Goal: Task Accomplishment & Management: Manage account settings

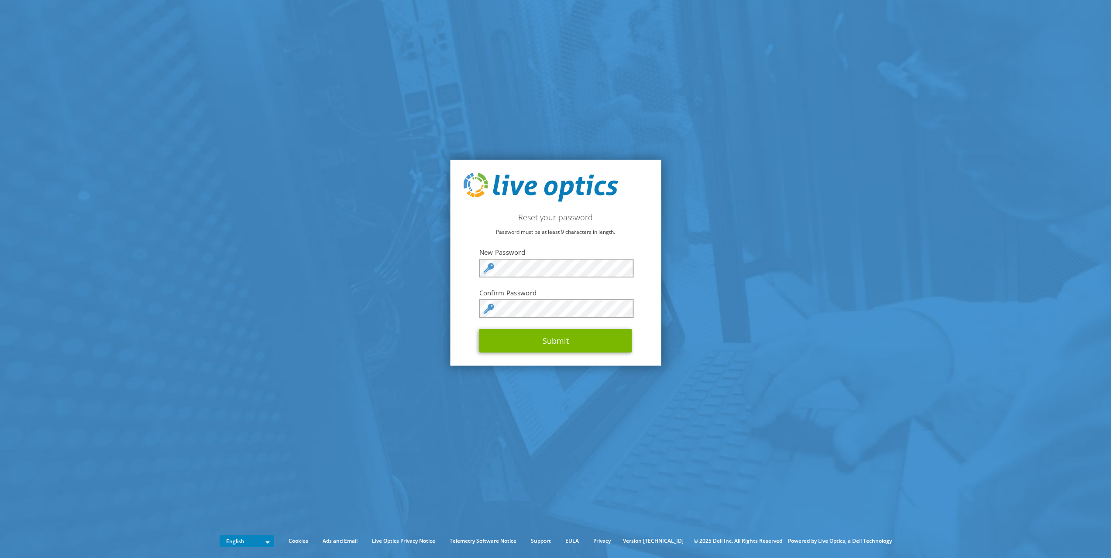
click at [754, 164] on section "Reset your password Password must be at least 9 characters in length. New Passw…" at bounding box center [555, 262] width 1111 height 525
click at [618, 308] on body "Reset your password Password must be at least 9 characters in length. New Passw…" at bounding box center [555, 279] width 1111 height 558
click at [621, 339] on button "Submit" at bounding box center [555, 341] width 153 height 24
